Goal: Task Accomplishment & Management: Manage account settings

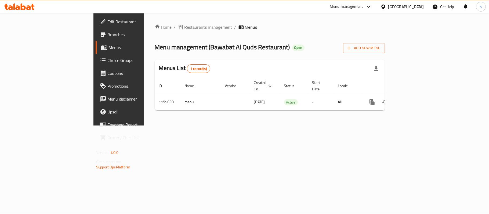
click at [400, 9] on div "[GEOGRAPHIC_DATA]" at bounding box center [405, 7] width 35 height 6
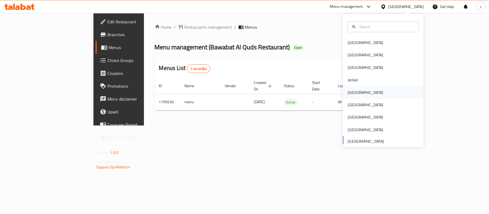
click at [348, 94] on div "[GEOGRAPHIC_DATA]" at bounding box center [365, 93] width 35 height 6
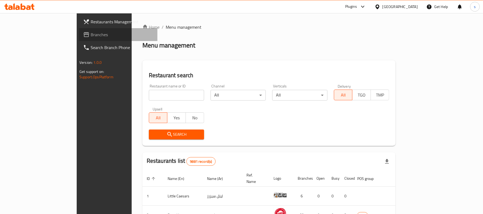
click at [84, 32] on icon at bounding box center [86, 34] width 5 height 5
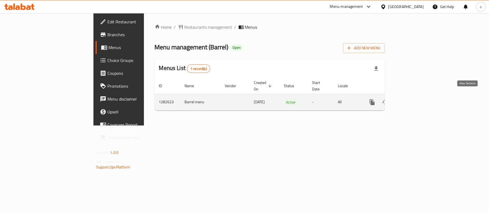
click at [414, 99] on icon "enhanced table" at bounding box center [410, 102] width 6 height 6
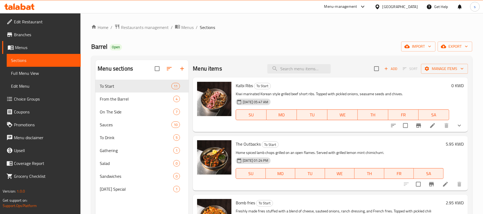
click at [283, 75] on div "Menu items Add Sort Manage items" at bounding box center [330, 68] width 275 height 17
click at [291, 68] on input "search" at bounding box center [299, 68] width 63 height 9
paste input "Barrel Smoked Bbq"
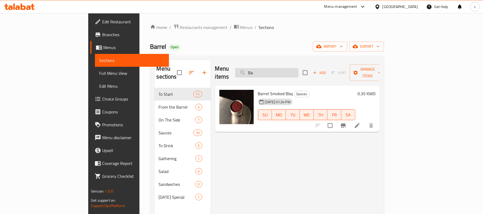
type input "B"
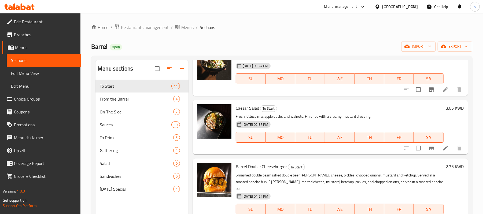
scroll to position [464, 0]
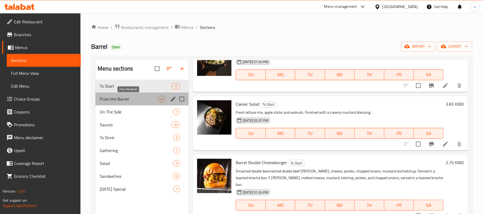
click at [137, 99] on span "From the Barrel" at bounding box center [129, 99] width 59 height 6
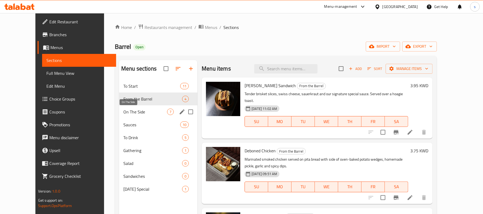
click at [123, 113] on span "On The Side" at bounding box center [145, 112] width 44 height 6
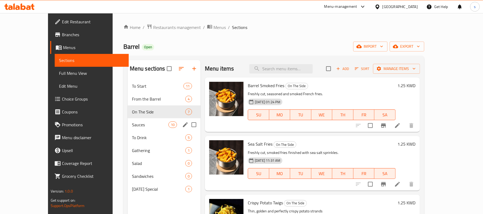
click at [128, 120] on div "Sauces 10" at bounding box center [164, 124] width 73 height 13
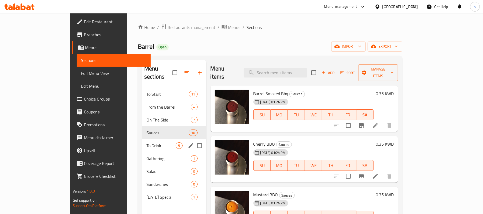
click at [142, 139] on div "To Drink 5" at bounding box center [174, 145] width 64 height 13
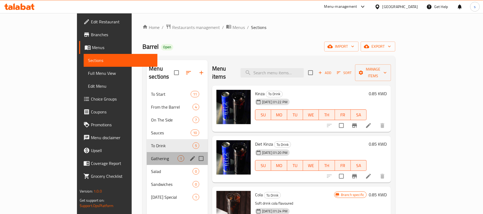
click at [147, 152] on div "Gathering 1" at bounding box center [177, 158] width 61 height 13
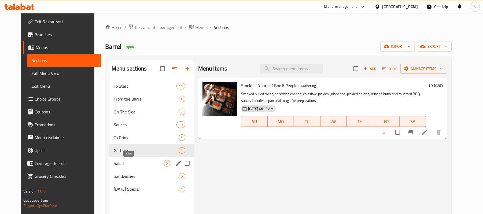
click at [114, 163] on span "Salad" at bounding box center [139, 163] width 50 height 6
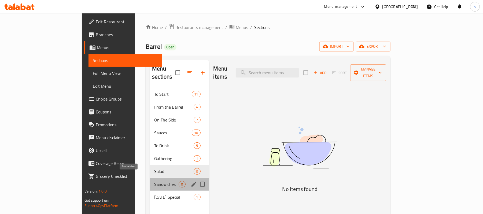
click at [154, 181] on span "Sandwiches" at bounding box center [166, 184] width 24 height 6
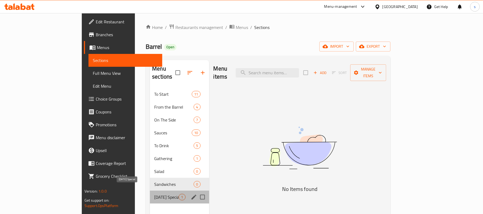
click at [154, 194] on span "Ramadan Special" at bounding box center [166, 197] width 24 height 6
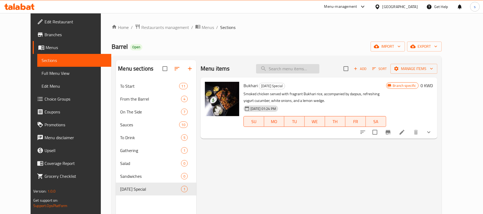
click at [304, 70] on input "search" at bounding box center [287, 68] width 63 height 9
paste input "Barrel Smoked Bbq"
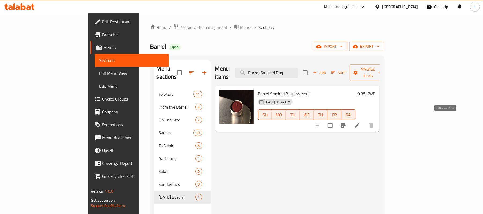
type input "Barrel Smoked Bbq"
click at [361, 122] on icon at bounding box center [357, 125] width 6 height 6
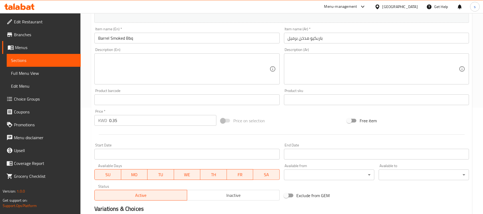
scroll to position [29, 0]
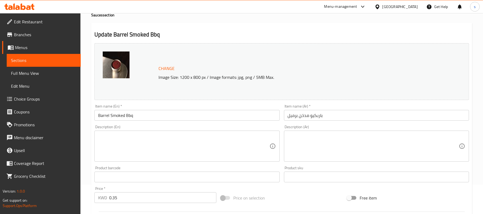
click at [408, 4] on div "[GEOGRAPHIC_DATA]" at bounding box center [400, 7] width 35 height 6
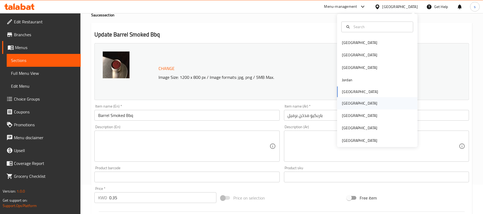
click at [342, 103] on div "[GEOGRAPHIC_DATA]" at bounding box center [359, 103] width 35 height 6
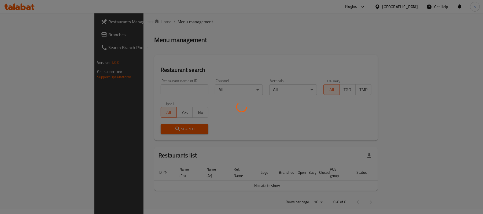
scroll to position [29, 0]
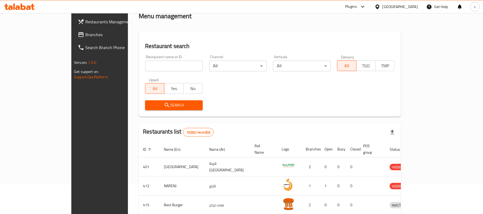
click at [85, 35] on span "Branches" at bounding box center [116, 34] width 63 height 6
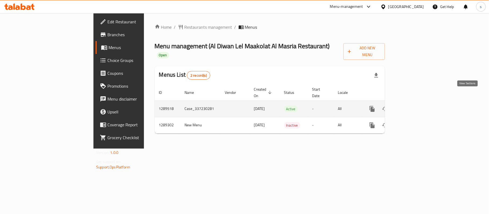
click at [414, 106] on icon "enhanced table" at bounding box center [410, 109] width 6 height 6
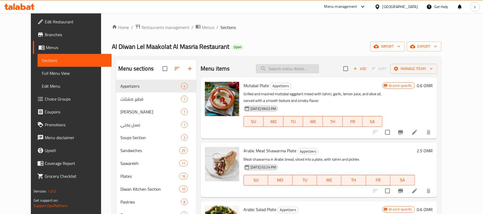
click at [283, 69] on input "search" at bounding box center [287, 68] width 63 height 9
paste input "Large mixed grill platter"
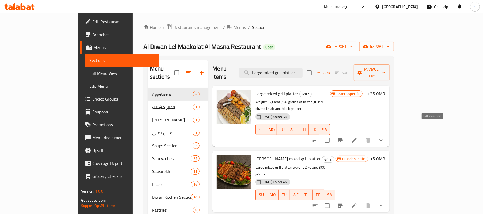
type input "Large mixed grill platter"
click at [358, 137] on icon at bounding box center [354, 140] width 6 height 6
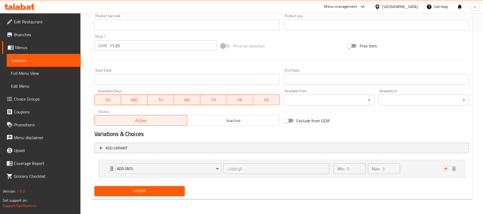
scroll to position [182, 0]
click at [114, 170] on div "Add On's:" at bounding box center [168, 168] width 108 height 13
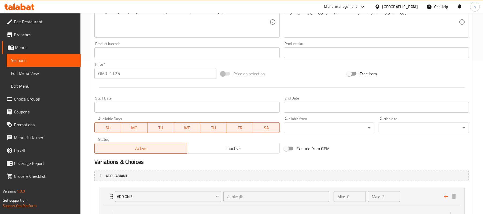
scroll to position [34, 0]
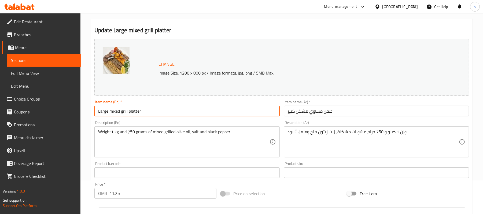
drag, startPoint x: 145, startPoint y: 114, endPoint x: 73, endPoint y: 110, distance: 72.3
click at [73, 110] on div "Edit Restaurant Branches Menus Sections Full Menu View Edit Menu Choice Groups …" at bounding box center [241, 204] width 483 height 448
click at [51, 64] on link "Sections" at bounding box center [44, 60] width 74 height 13
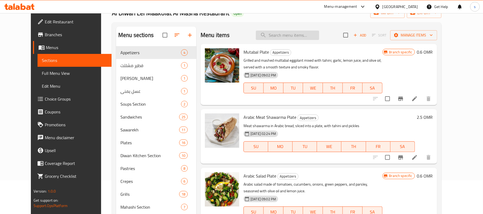
click at [296, 37] on input "search" at bounding box center [287, 35] width 63 height 9
paste input "Large mixed grill platter"
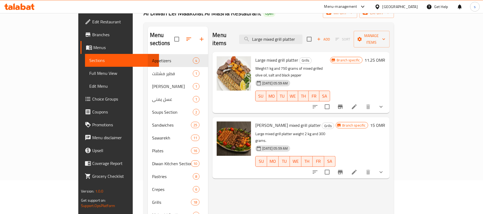
type input "Large mixed grill platter"
click at [408, 5] on div "[GEOGRAPHIC_DATA]" at bounding box center [400, 7] width 35 height 6
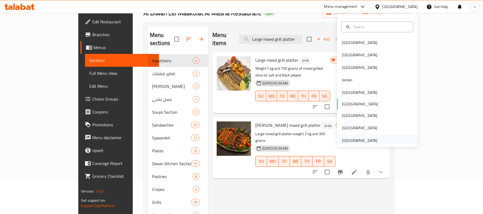
click at [353, 141] on div "[GEOGRAPHIC_DATA]" at bounding box center [359, 141] width 35 height 6
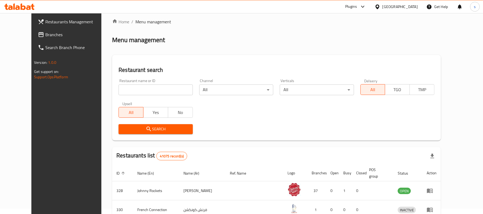
scroll to position [34, 0]
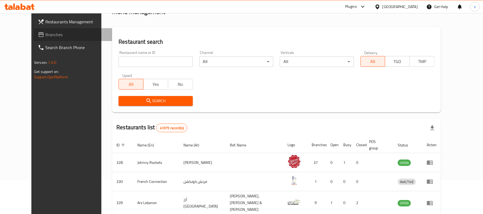
click at [45, 37] on span "Branches" at bounding box center [76, 34] width 63 height 6
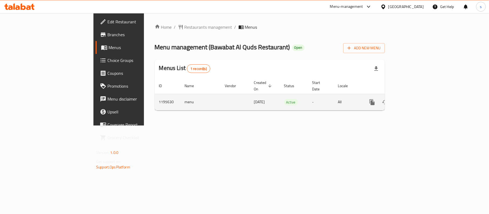
click at [417, 100] on link "enhanced table" at bounding box center [410, 102] width 13 height 13
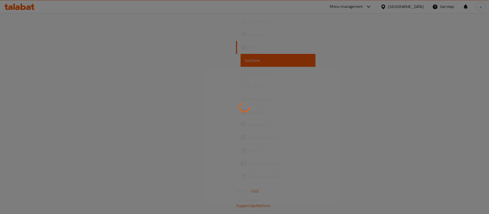
click at [467, 98] on div at bounding box center [244, 107] width 489 height 214
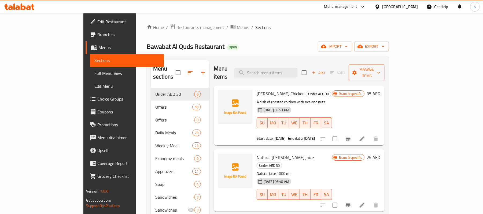
click at [97, 99] on span "Choice Groups" at bounding box center [128, 99] width 63 height 6
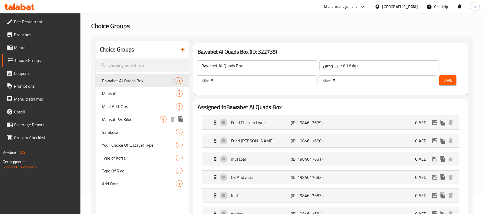
scroll to position [36, 0]
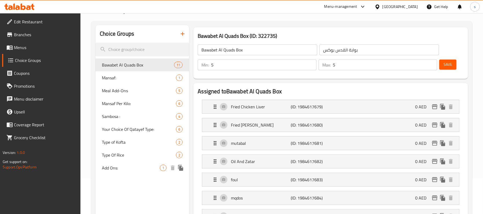
click at [109, 170] on span "Add Ons:" at bounding box center [131, 168] width 58 height 6
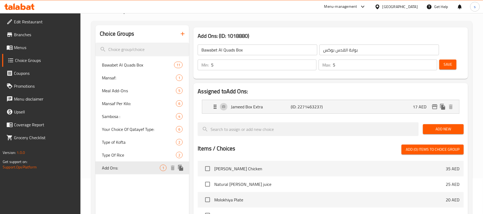
type input "Add Ons:"
type input "إضافات:"
type input "0"
type input "1"
click at [392, 8] on div "United Arab Emirates" at bounding box center [400, 7] width 35 height 6
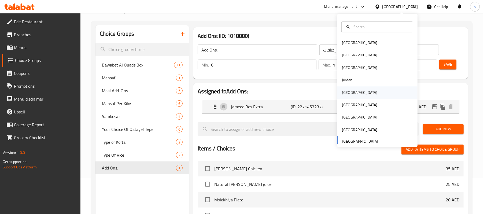
click at [344, 93] on div "[GEOGRAPHIC_DATA]" at bounding box center [359, 93] width 35 height 6
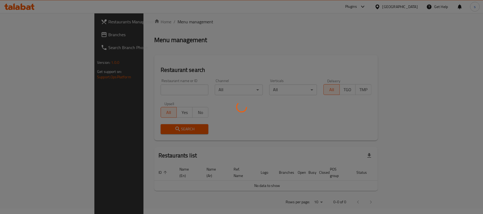
scroll to position [36, 0]
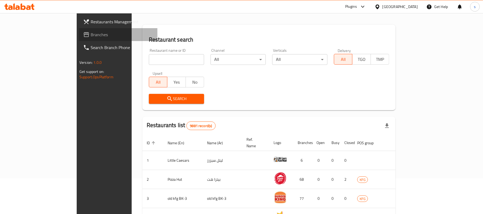
click at [91, 34] on span "Branches" at bounding box center [122, 34] width 63 height 6
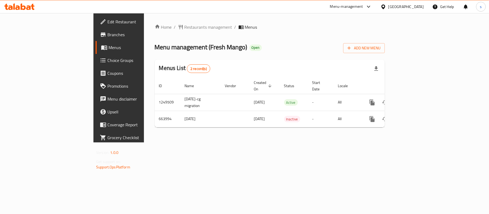
click at [415, 10] on div "[GEOGRAPHIC_DATA]" at bounding box center [402, 6] width 52 height 13
click at [388, 7] on div at bounding box center [384, 7] width 8 height 6
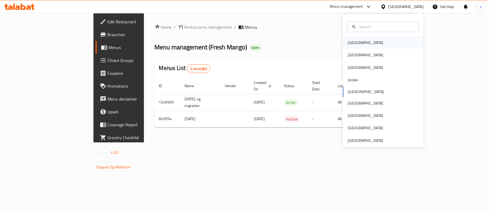
click at [351, 44] on div "[GEOGRAPHIC_DATA]" at bounding box center [365, 43] width 35 height 6
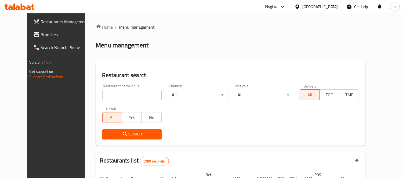
click at [142, 90] on input "search" at bounding box center [131, 95] width 59 height 11
click at [41, 37] on span "Branches" at bounding box center [65, 34] width 49 height 6
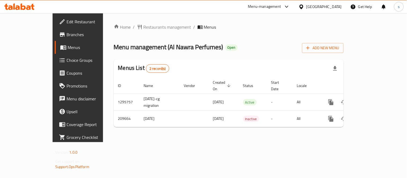
click at [339, 6] on div "[GEOGRAPHIC_DATA]" at bounding box center [324, 7] width 35 height 6
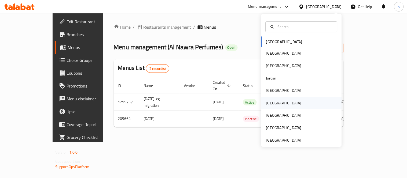
click at [267, 101] on div "[GEOGRAPHIC_DATA]" at bounding box center [283, 103] width 35 height 6
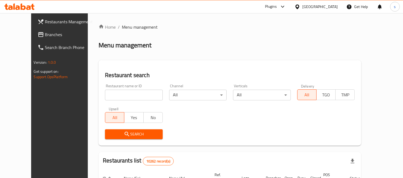
click at [45, 35] on span "Branches" at bounding box center [69, 34] width 49 height 6
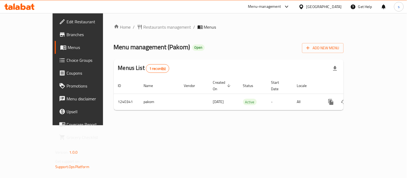
click at [290, 8] on icon at bounding box center [287, 6] width 6 height 6
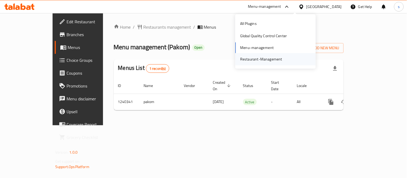
click at [276, 57] on div "Restaurant-Management" at bounding box center [261, 59] width 42 height 6
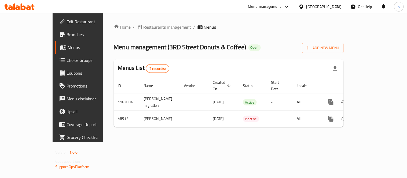
click at [307, 6] on div at bounding box center [303, 7] width 8 height 6
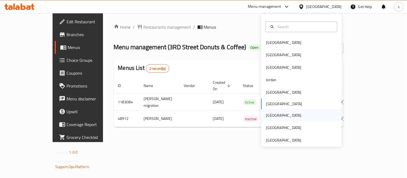
click at [267, 115] on div "[GEOGRAPHIC_DATA]" at bounding box center [283, 116] width 35 height 6
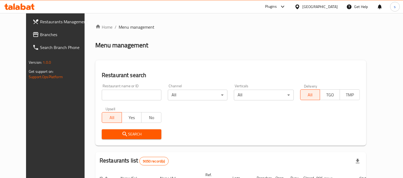
click at [40, 31] on span "Branches" at bounding box center [64, 34] width 49 height 6
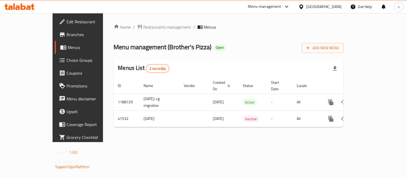
click at [333, 7] on div "[GEOGRAPHIC_DATA]" at bounding box center [324, 7] width 35 height 6
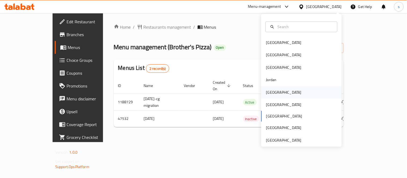
click at [270, 94] on div "[GEOGRAPHIC_DATA]" at bounding box center [283, 93] width 35 height 6
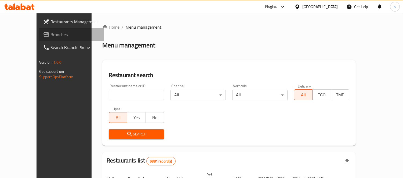
click at [50, 36] on span "Branches" at bounding box center [74, 34] width 49 height 6
